Goal: Complete application form: Complete application form

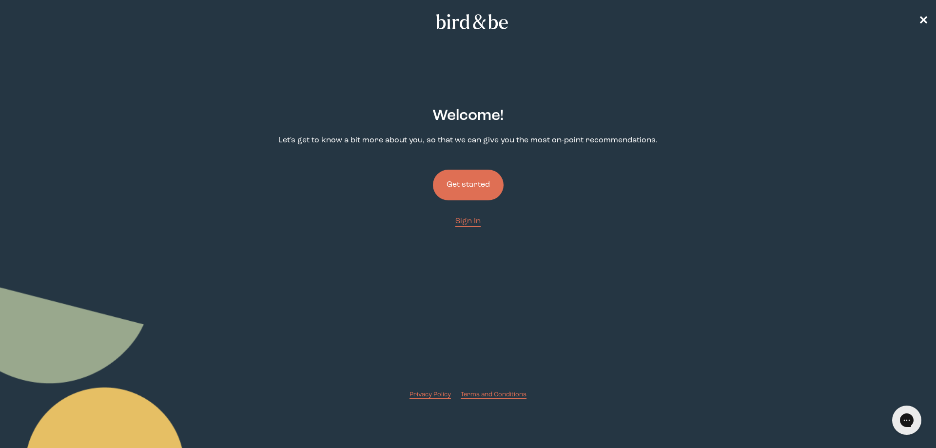
click at [461, 192] on button "Get started" at bounding box center [468, 185] width 71 height 31
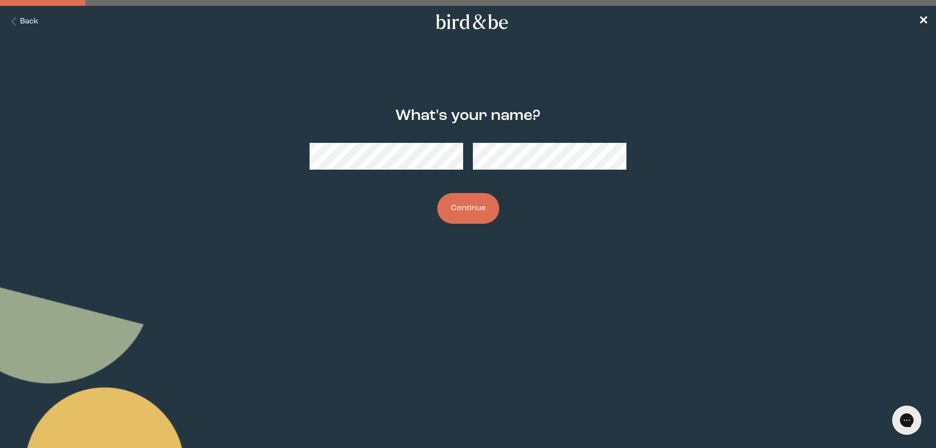
click at [472, 206] on button "Continue" at bounding box center [468, 208] width 62 height 31
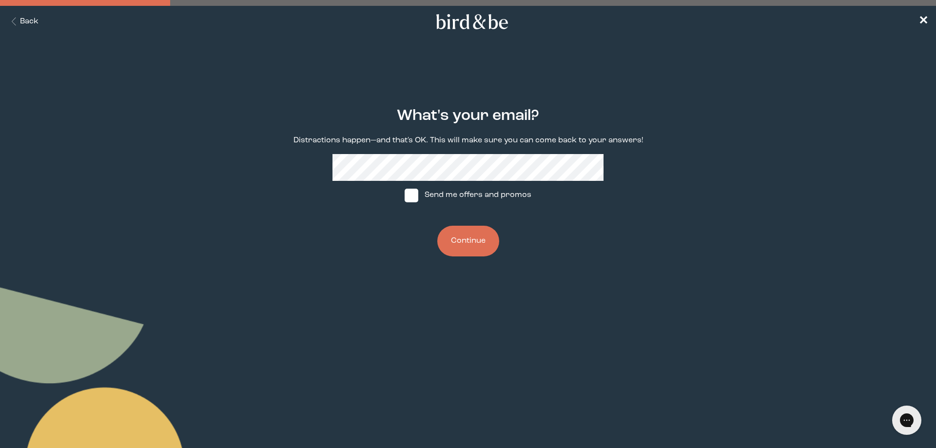
click at [452, 243] on button "Continue" at bounding box center [468, 241] width 62 height 31
click at [463, 239] on button "Continue" at bounding box center [468, 241] width 62 height 31
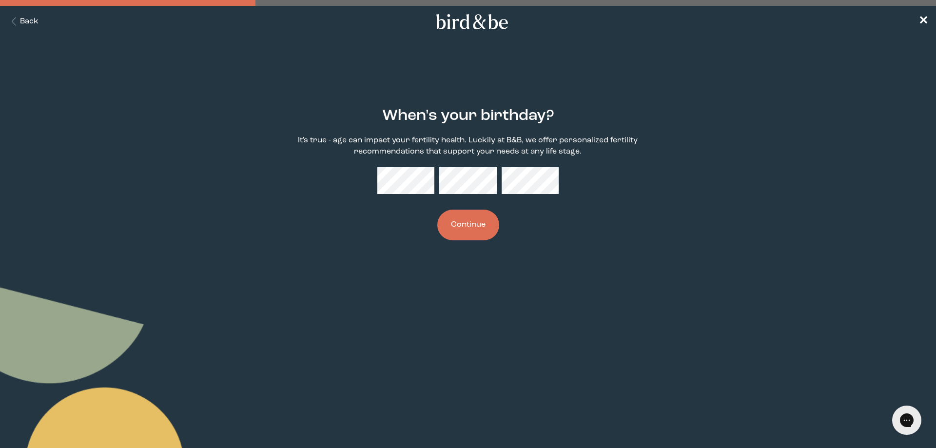
click at [476, 229] on button "Continue" at bounding box center [468, 225] width 62 height 31
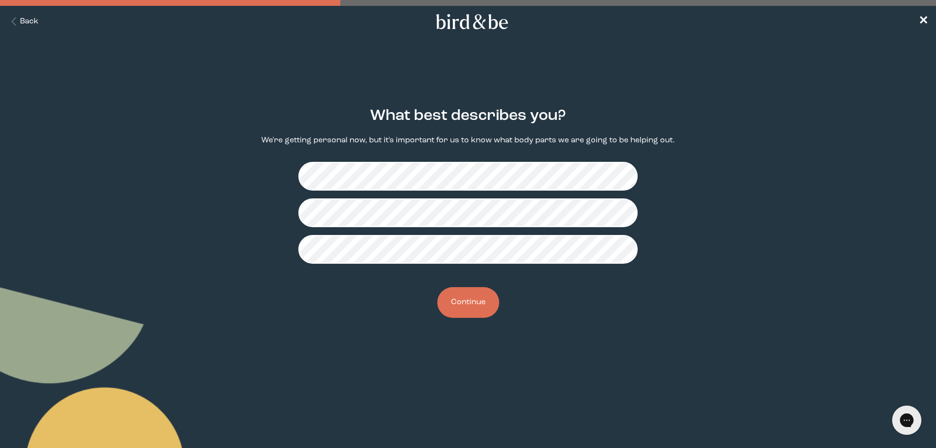
click at [463, 307] on button "Continue" at bounding box center [468, 302] width 62 height 31
click at [472, 305] on button "Continue" at bounding box center [468, 302] width 62 height 31
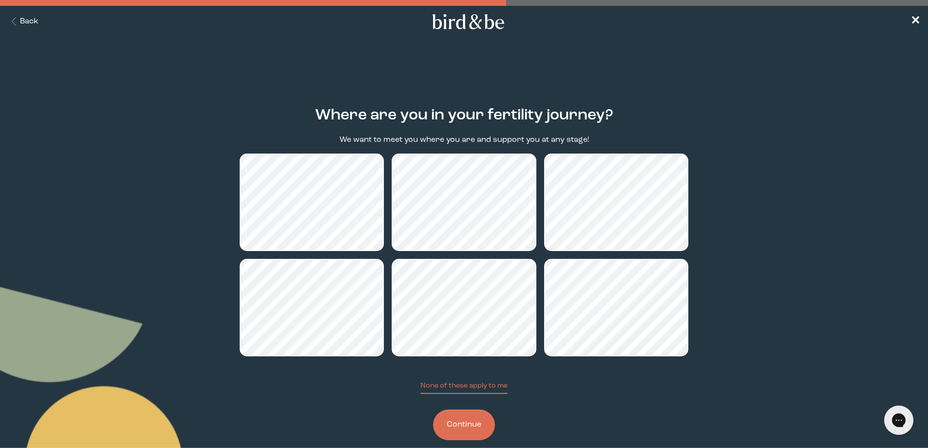
click at [477, 426] on button "Continue" at bounding box center [464, 424] width 62 height 31
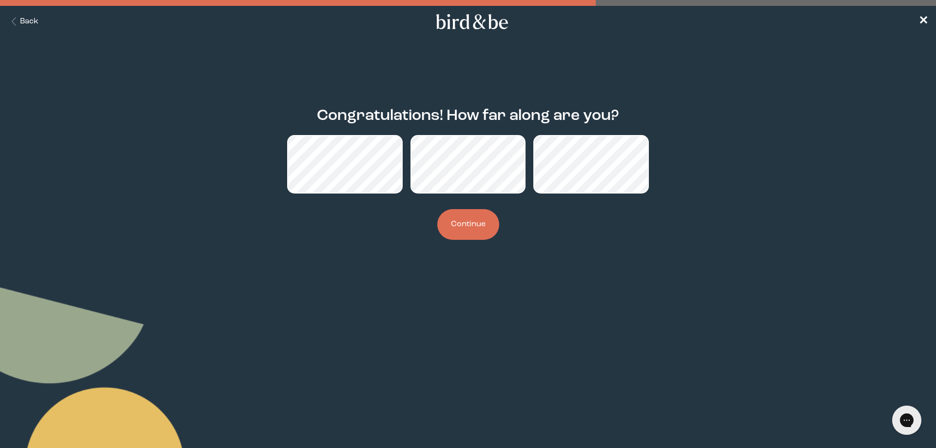
click at [461, 227] on button "Continue" at bounding box center [468, 224] width 62 height 31
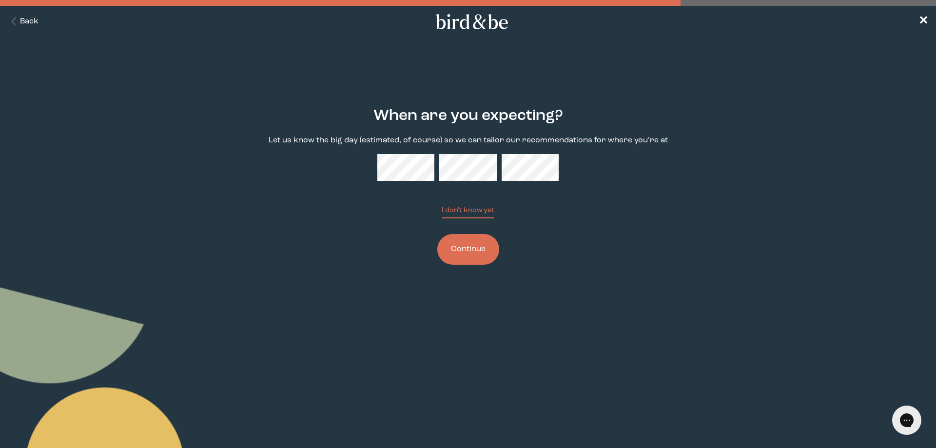
click at [478, 250] on button "Continue" at bounding box center [468, 249] width 62 height 31
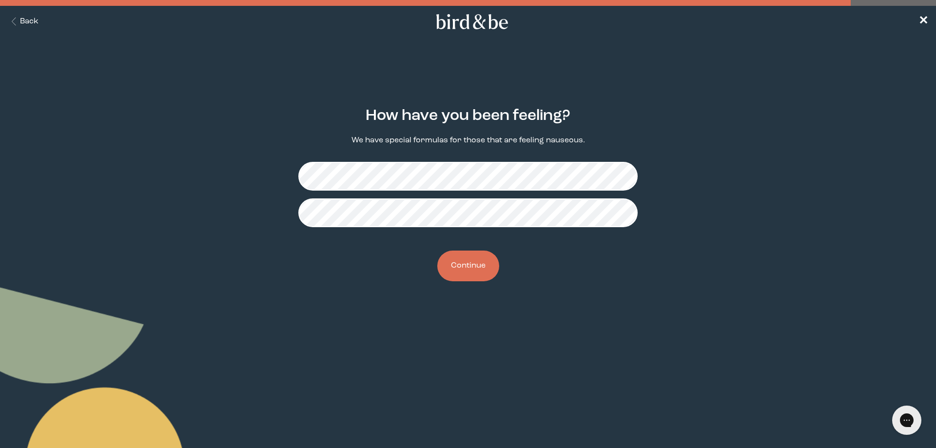
click at [482, 267] on button "Continue" at bounding box center [468, 265] width 62 height 31
